Goal: Task Accomplishment & Management: Complete application form

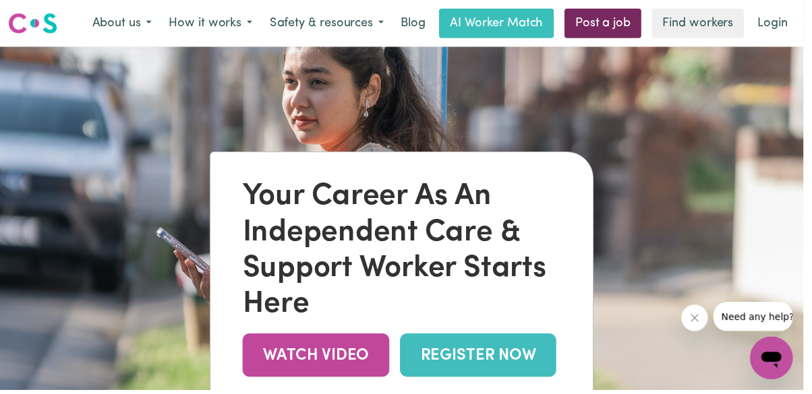
click at [620, 16] on link "Post a job" at bounding box center [609, 24] width 78 height 30
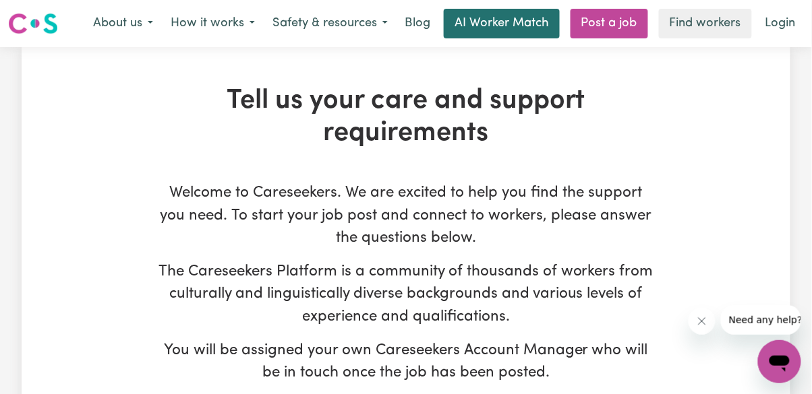
click at [521, 19] on link "AI Worker Match" at bounding box center [502, 24] width 116 height 30
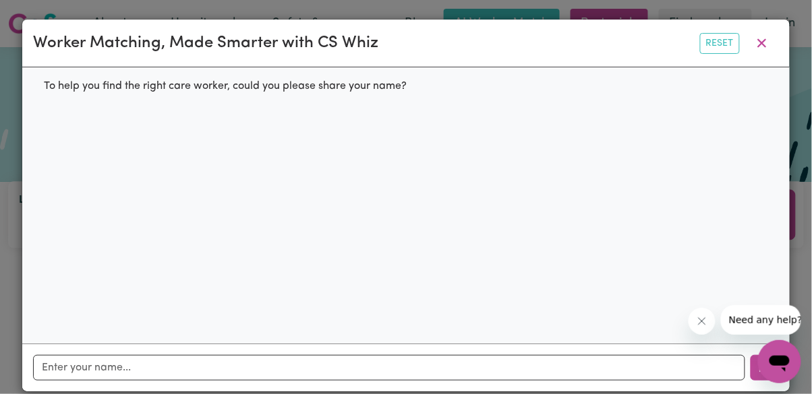
scroll to position [61, 0]
